Goal: Navigation & Orientation: Find specific page/section

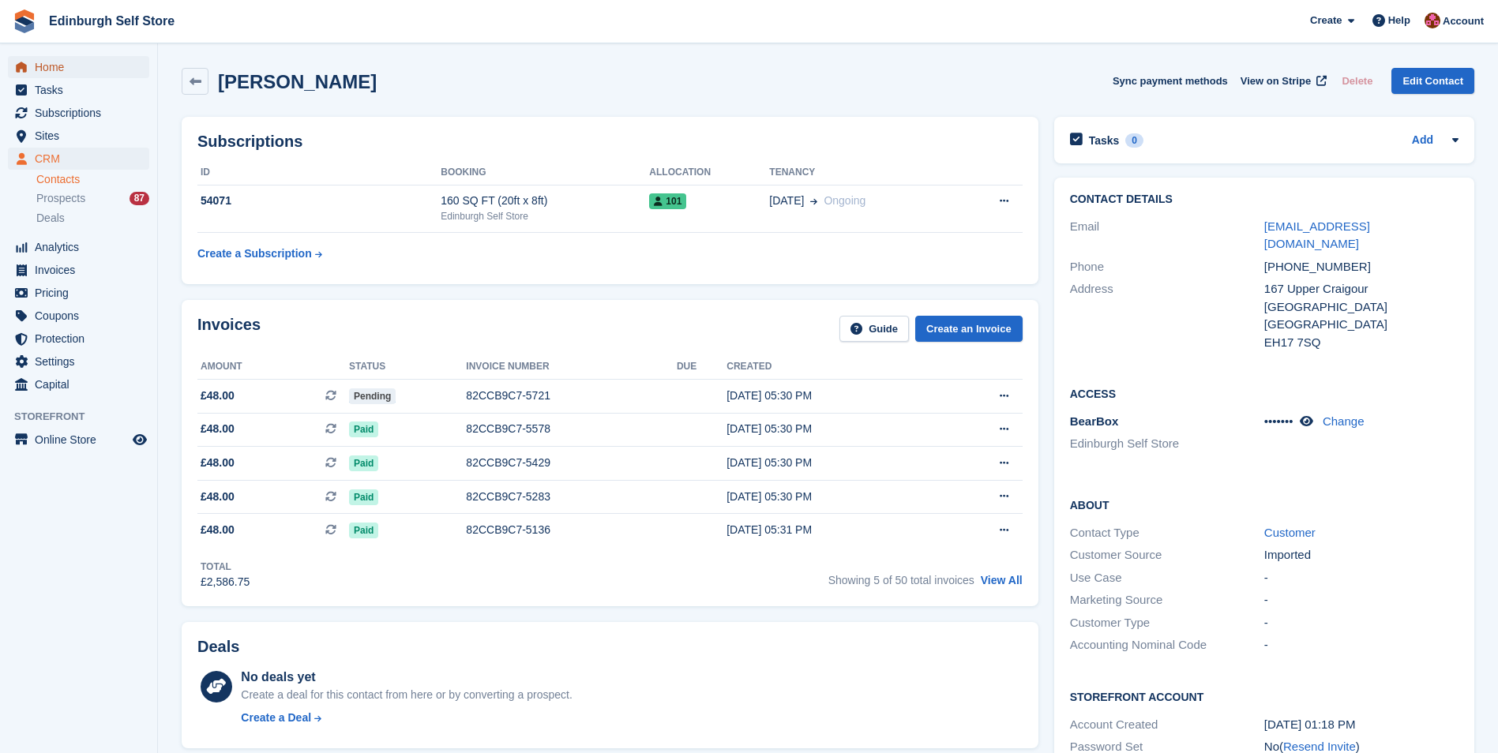
click at [49, 67] on span "Home" at bounding box center [82, 67] width 95 height 22
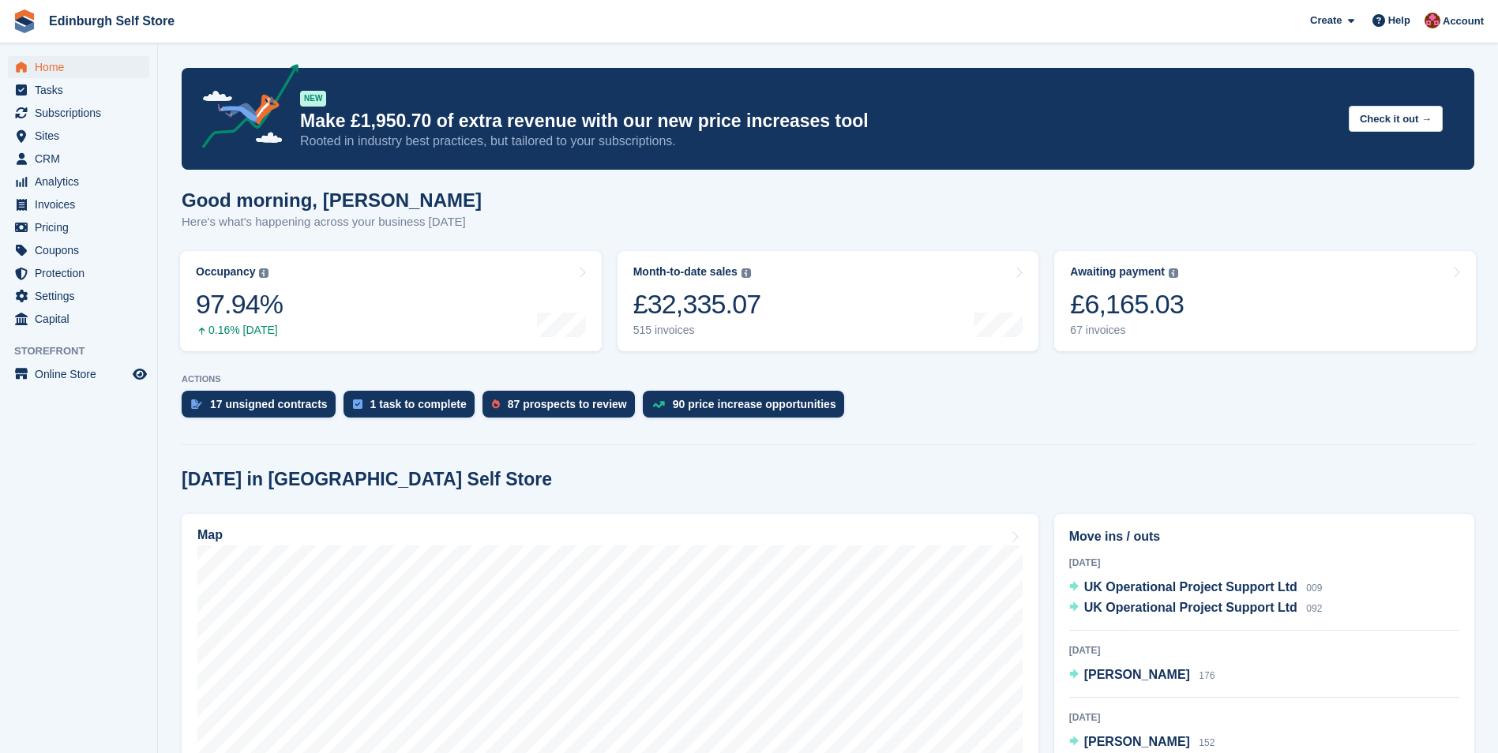
scroll to position [237, 0]
